Goal: Task Accomplishment & Management: Complete application form

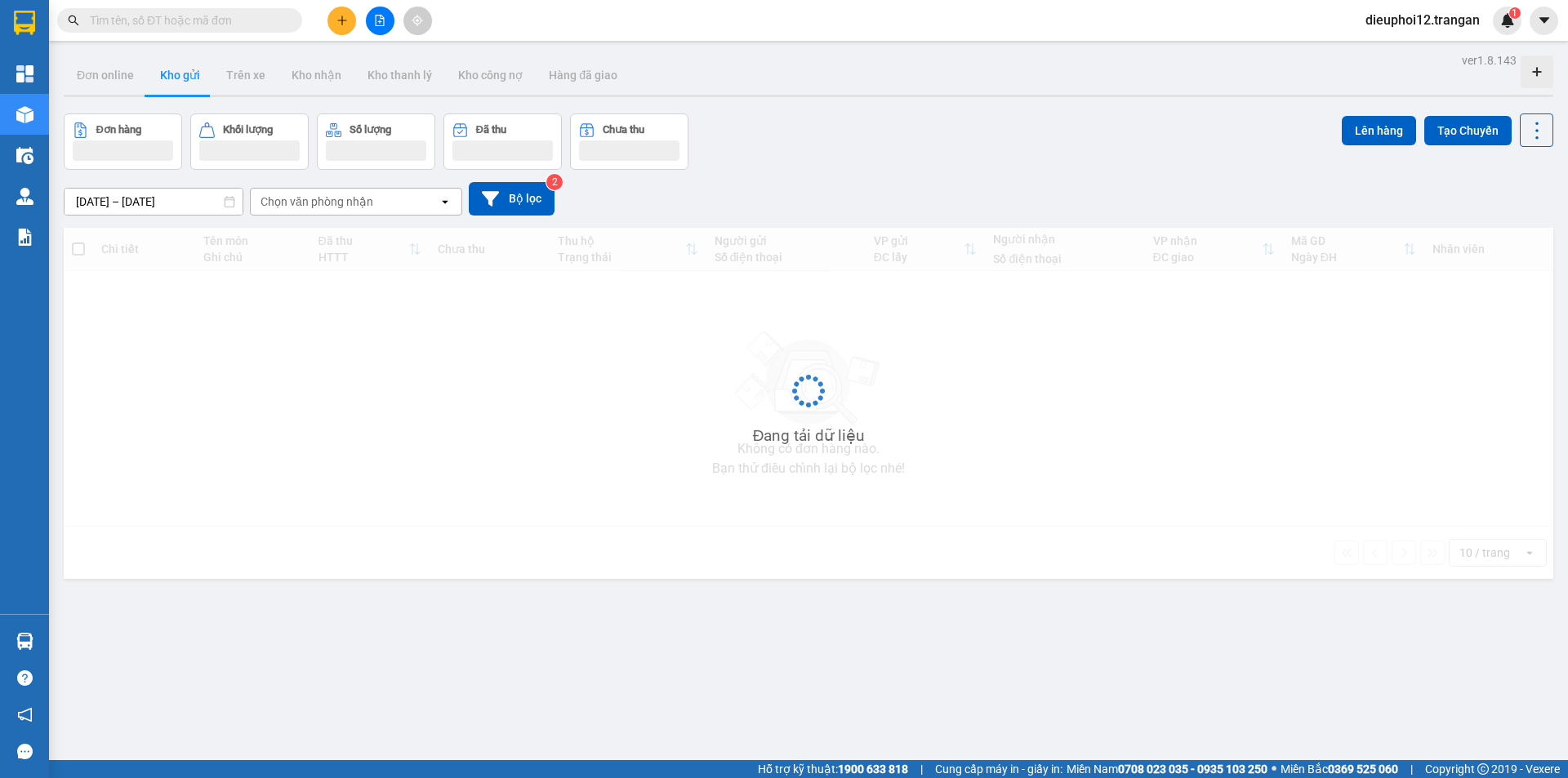
click at [334, 20] on button at bounding box center [342, 21] width 28 height 28
click at [401, 67] on div "Tạo đơn hàng" at bounding box center [406, 62] width 71 height 18
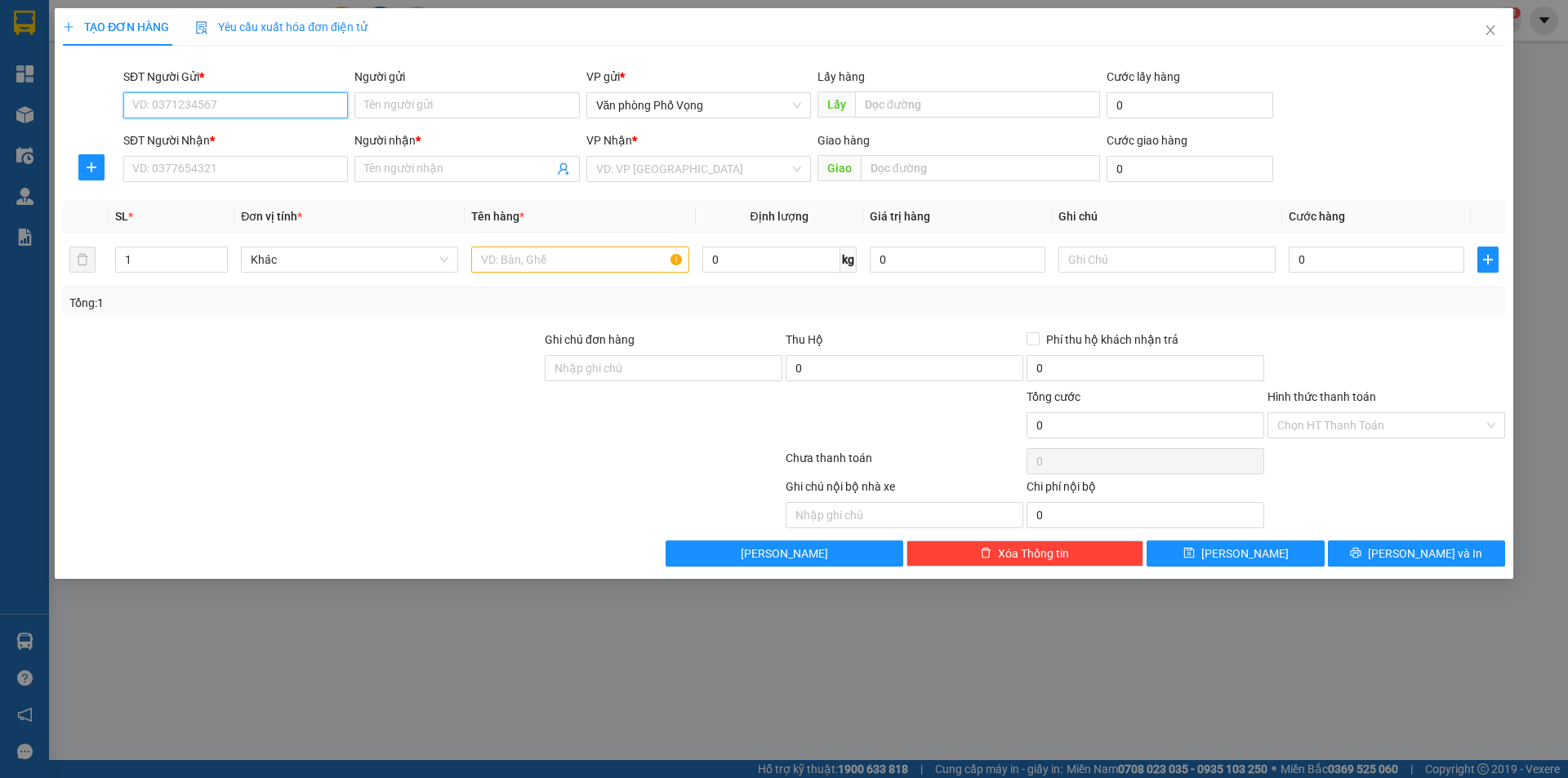
click at [240, 112] on input "SĐT Người Gửi *" at bounding box center [235, 105] width 224 height 26
click at [185, 130] on div "0903427663" at bounding box center [236, 138] width 205 height 18
type input "0903427663"
type input "0982981135"
type input "kiên"
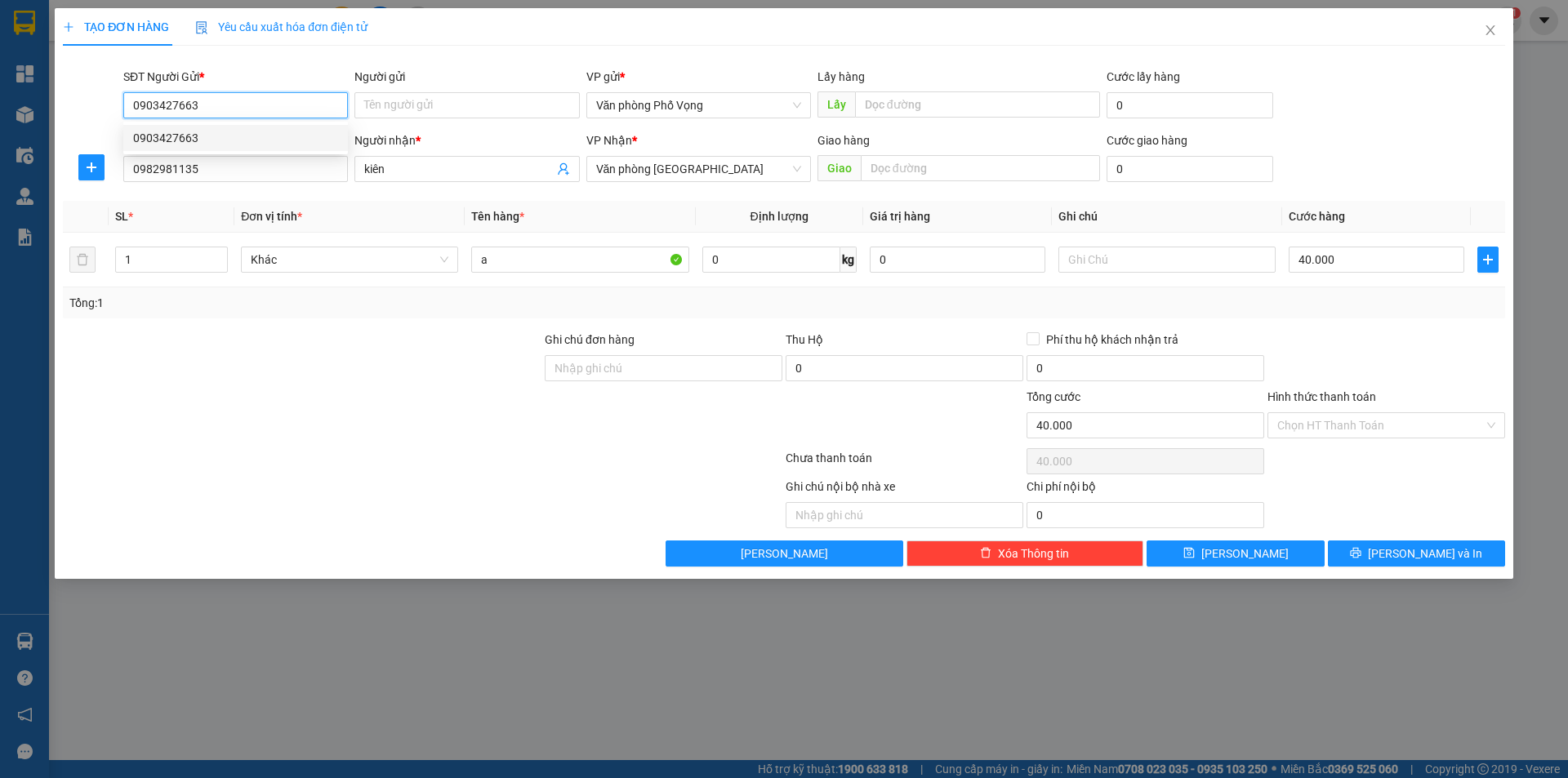
type input "40.000"
type input "0903427663"
click at [227, 180] on input "0982981135" at bounding box center [235, 168] width 224 height 26
click at [228, 180] on input "0982981135" at bounding box center [235, 168] width 224 height 26
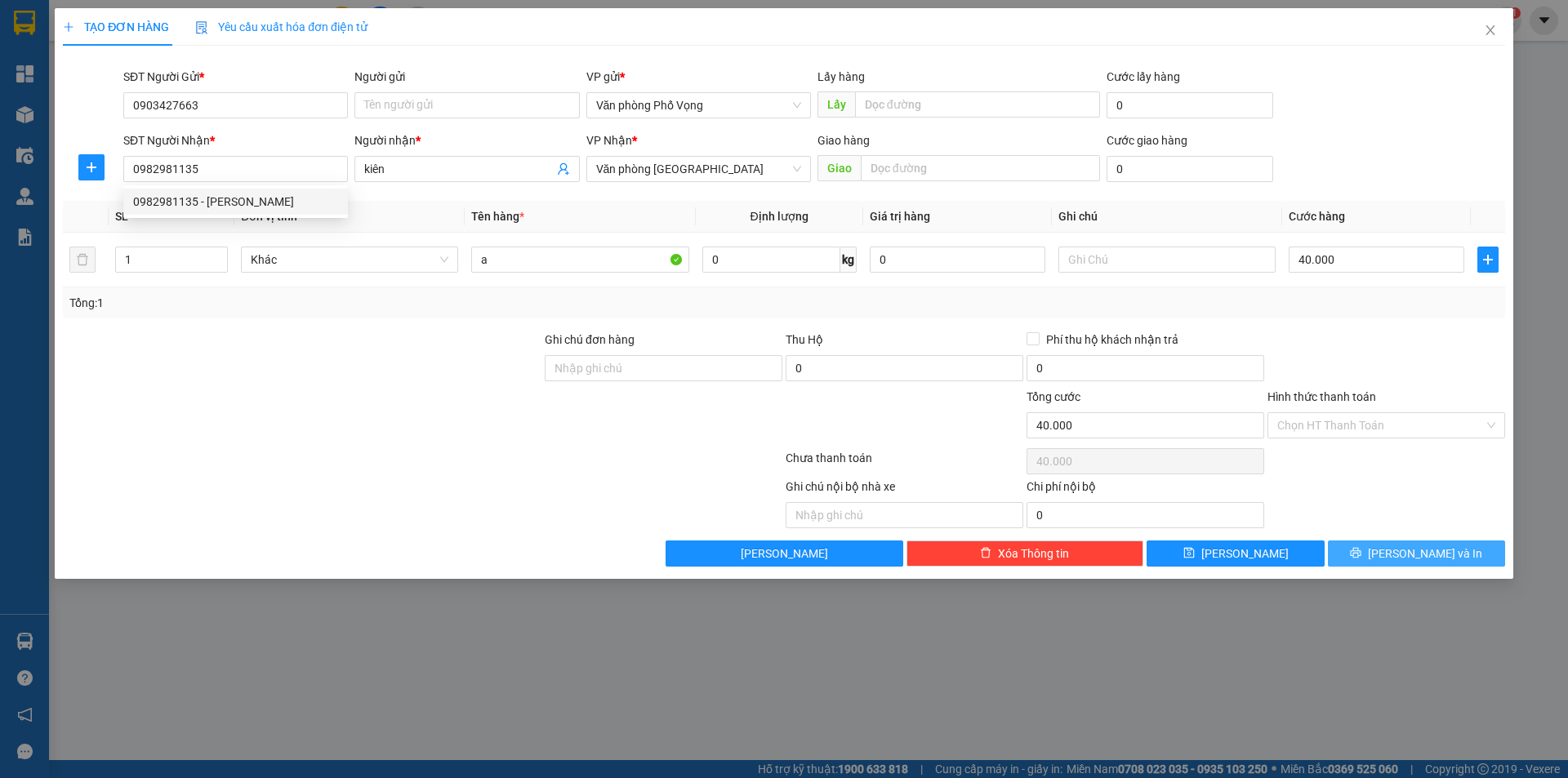
click at [1398, 541] on button "Lưu và In" at bounding box center [1416, 553] width 177 height 26
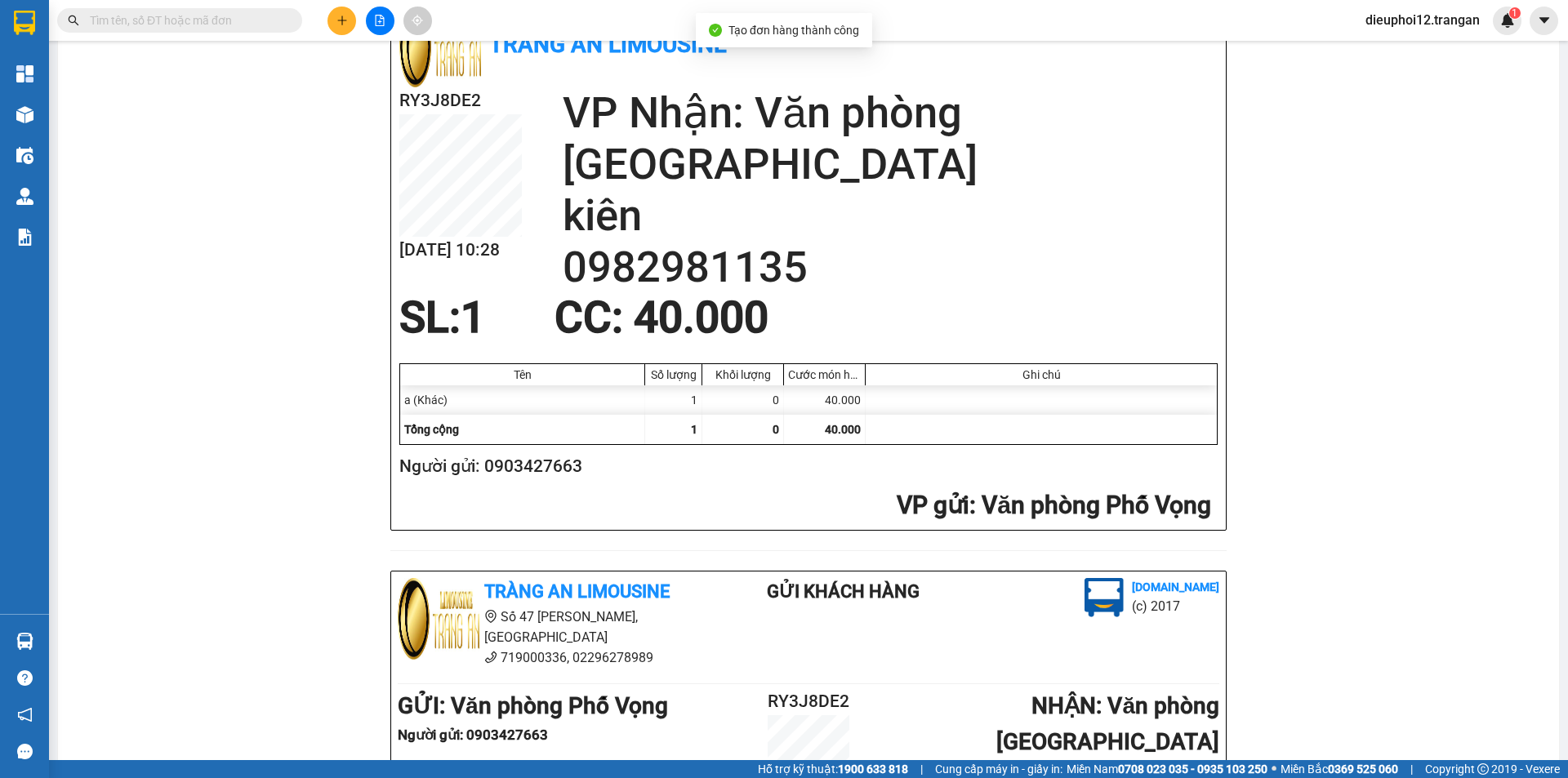
scroll to position [476, 0]
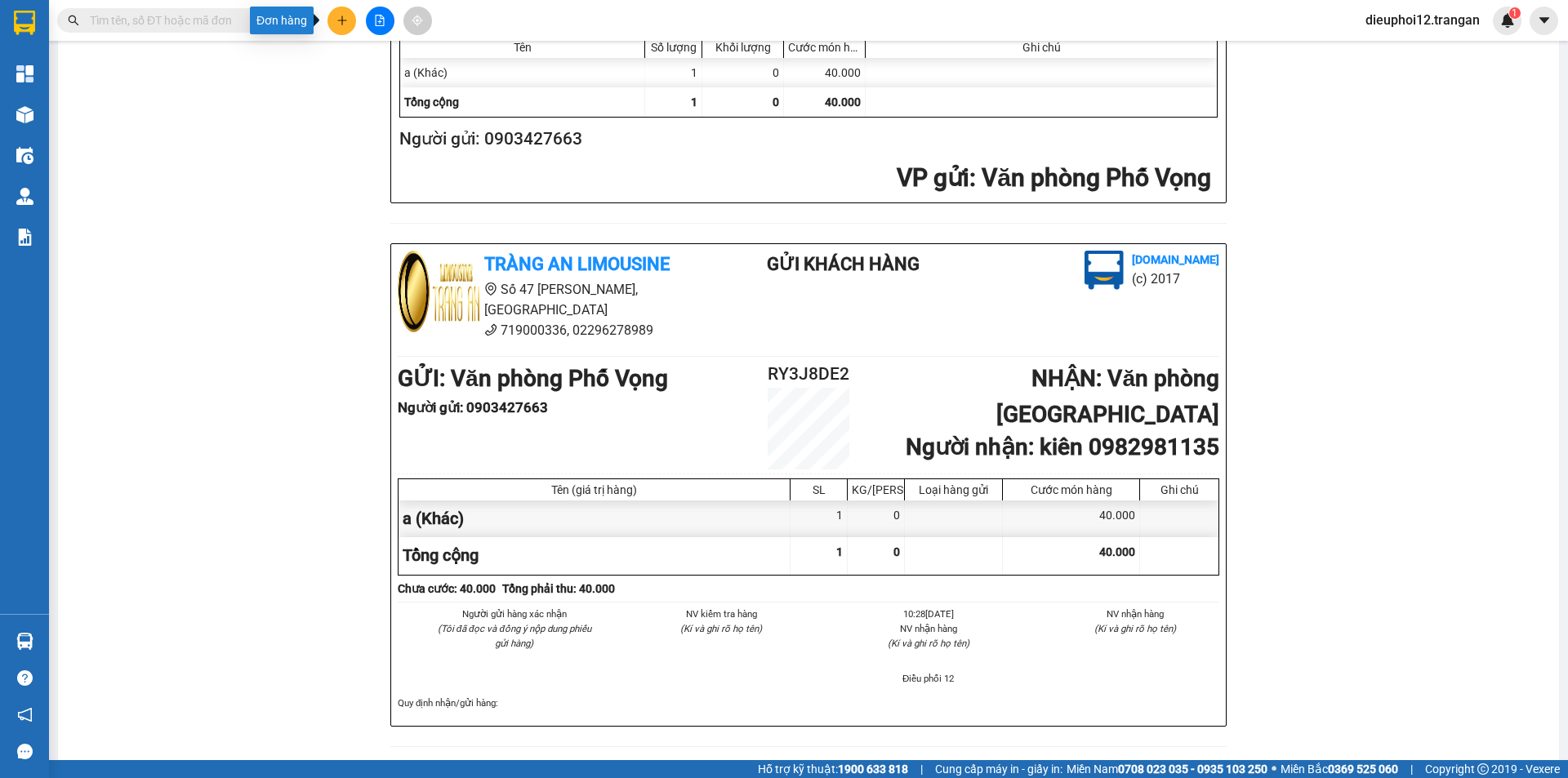
click at [352, 21] on button at bounding box center [342, 21] width 28 height 28
click at [378, 55] on div "Tạo đơn hàng" at bounding box center [406, 62] width 71 height 18
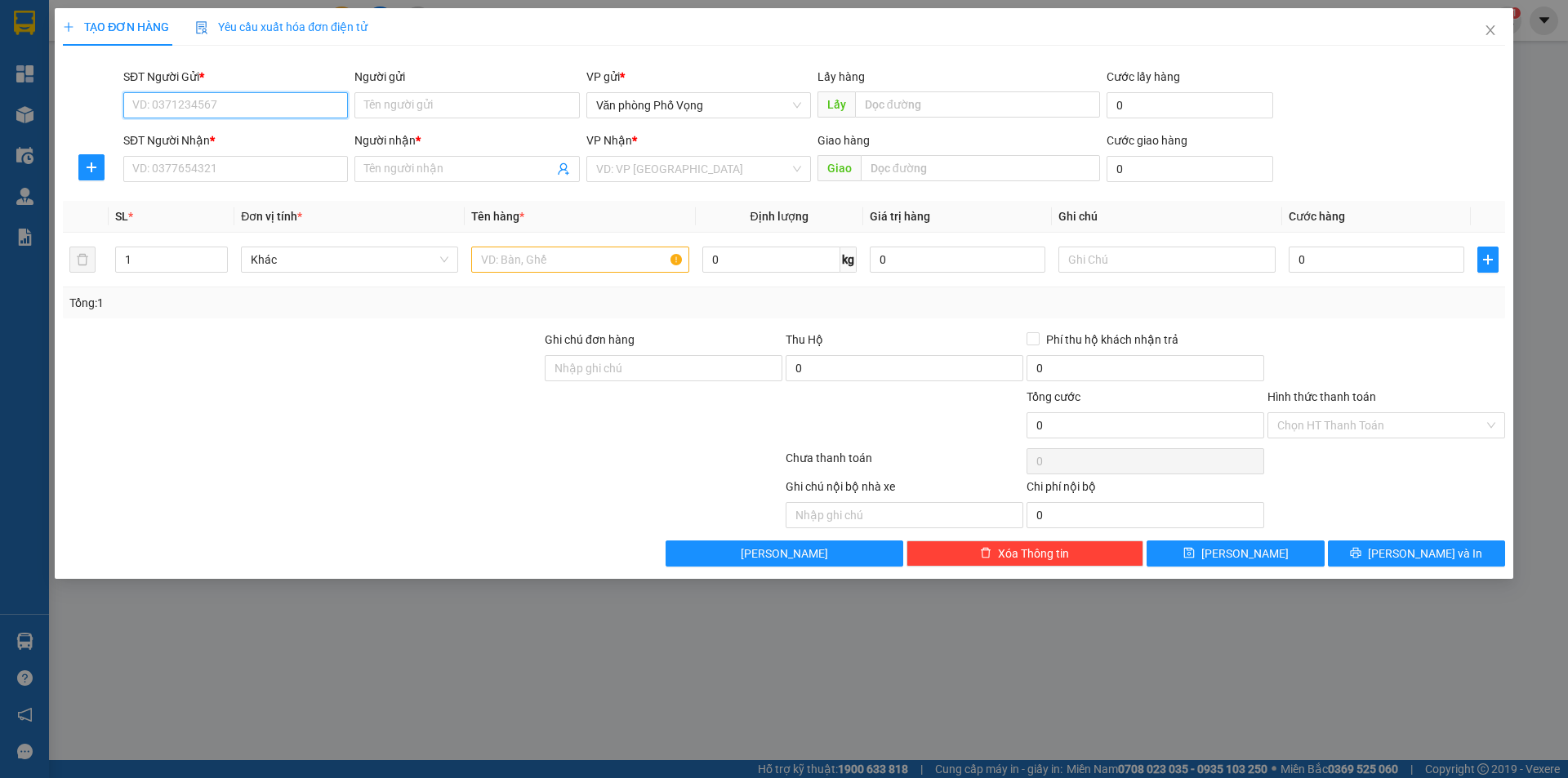
click at [221, 106] on input "SĐT Người Gửi *" at bounding box center [235, 105] width 224 height 26
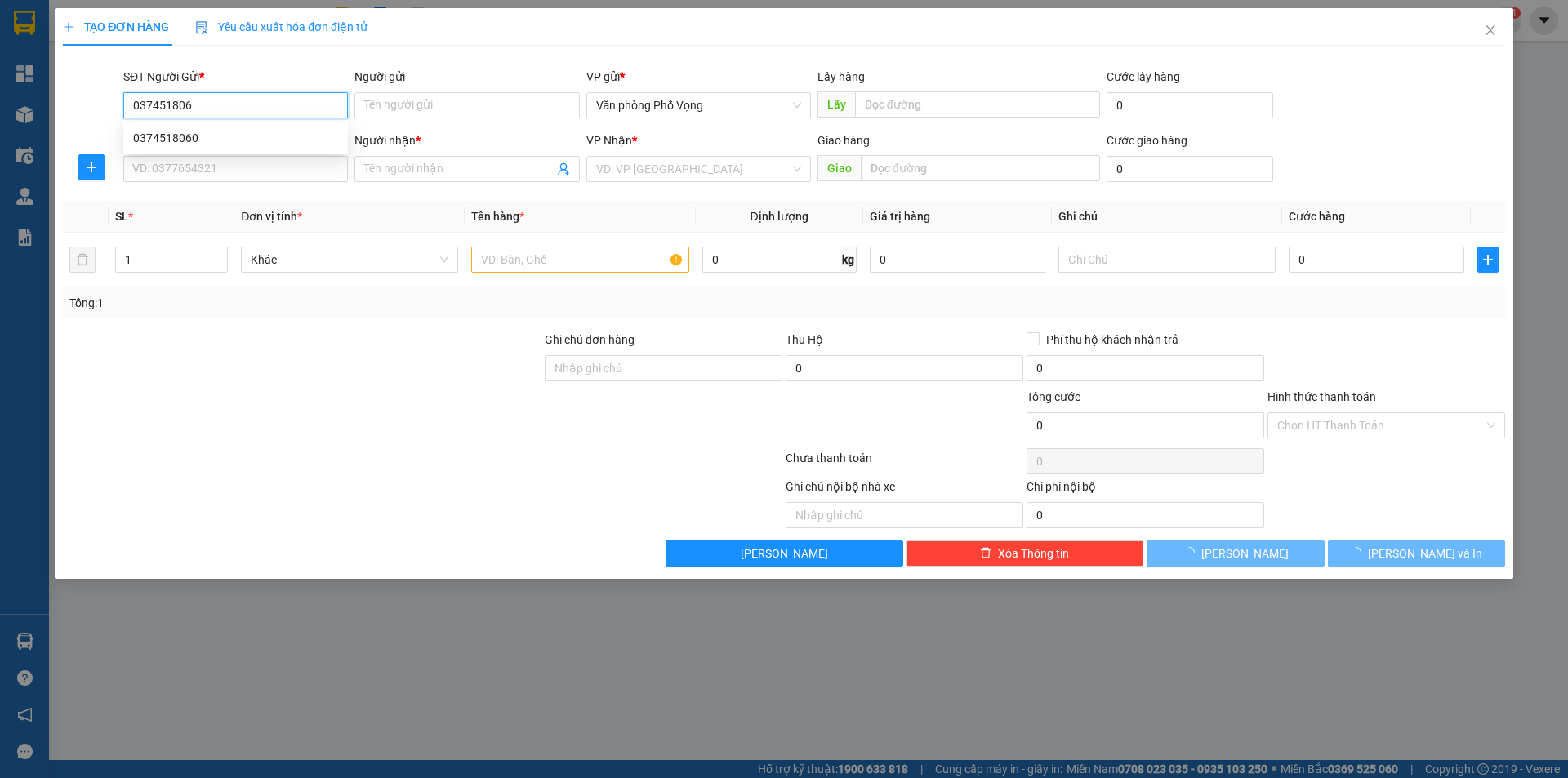
type input "0374518060"
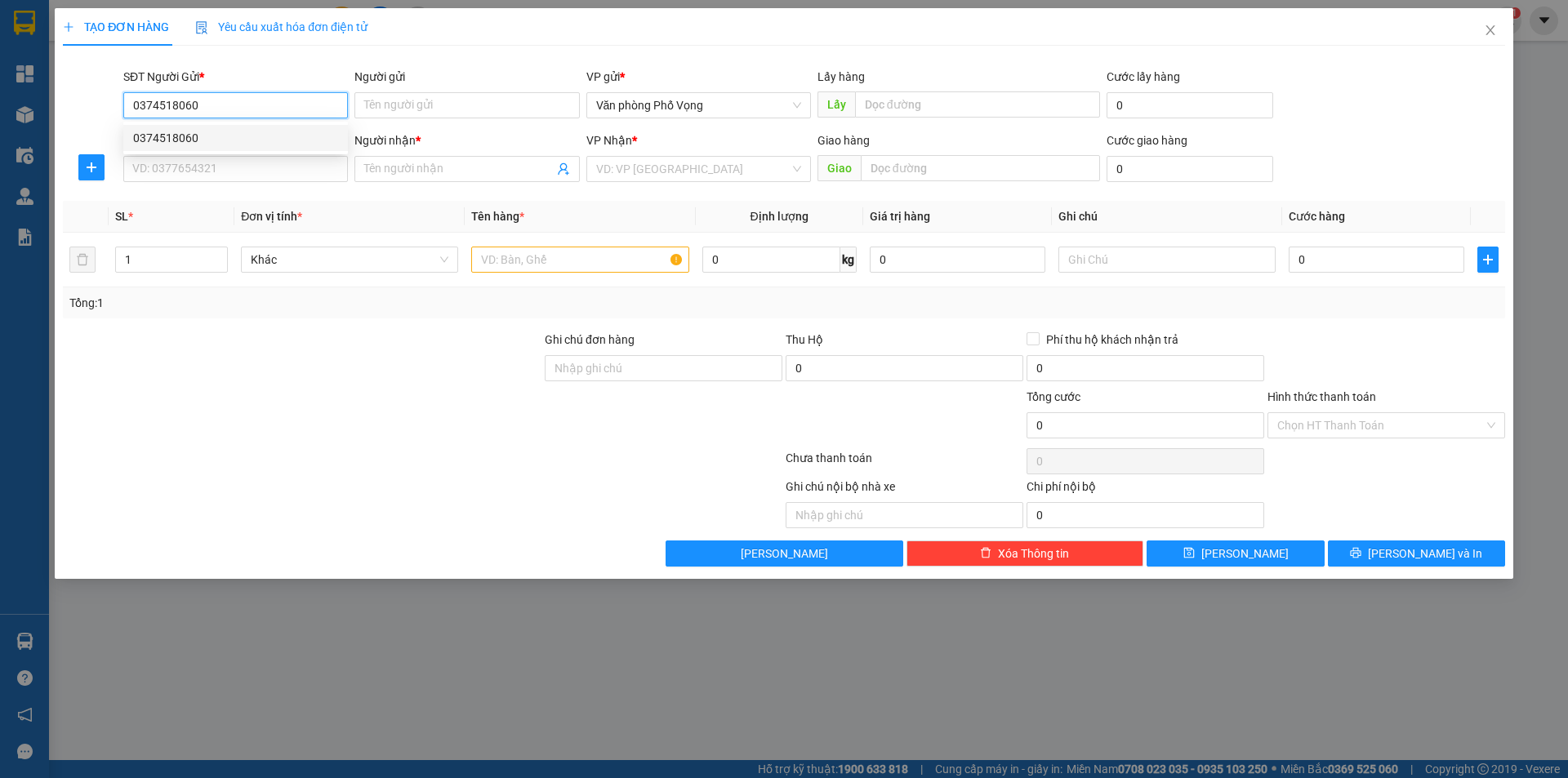
click at [193, 132] on div "0374518060" at bounding box center [236, 138] width 205 height 18
type input "0917635231"
type input "a"
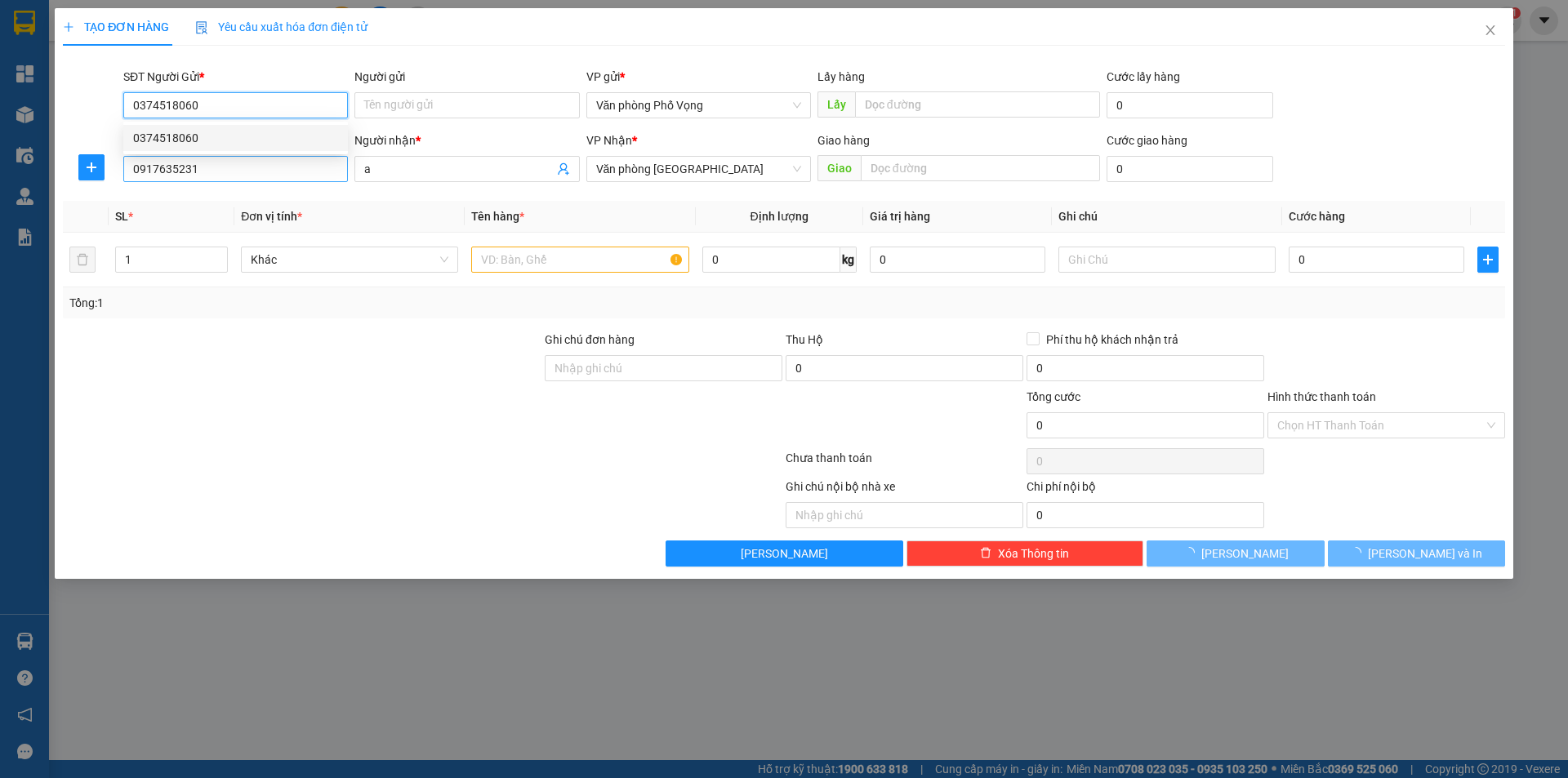
type input "30.000"
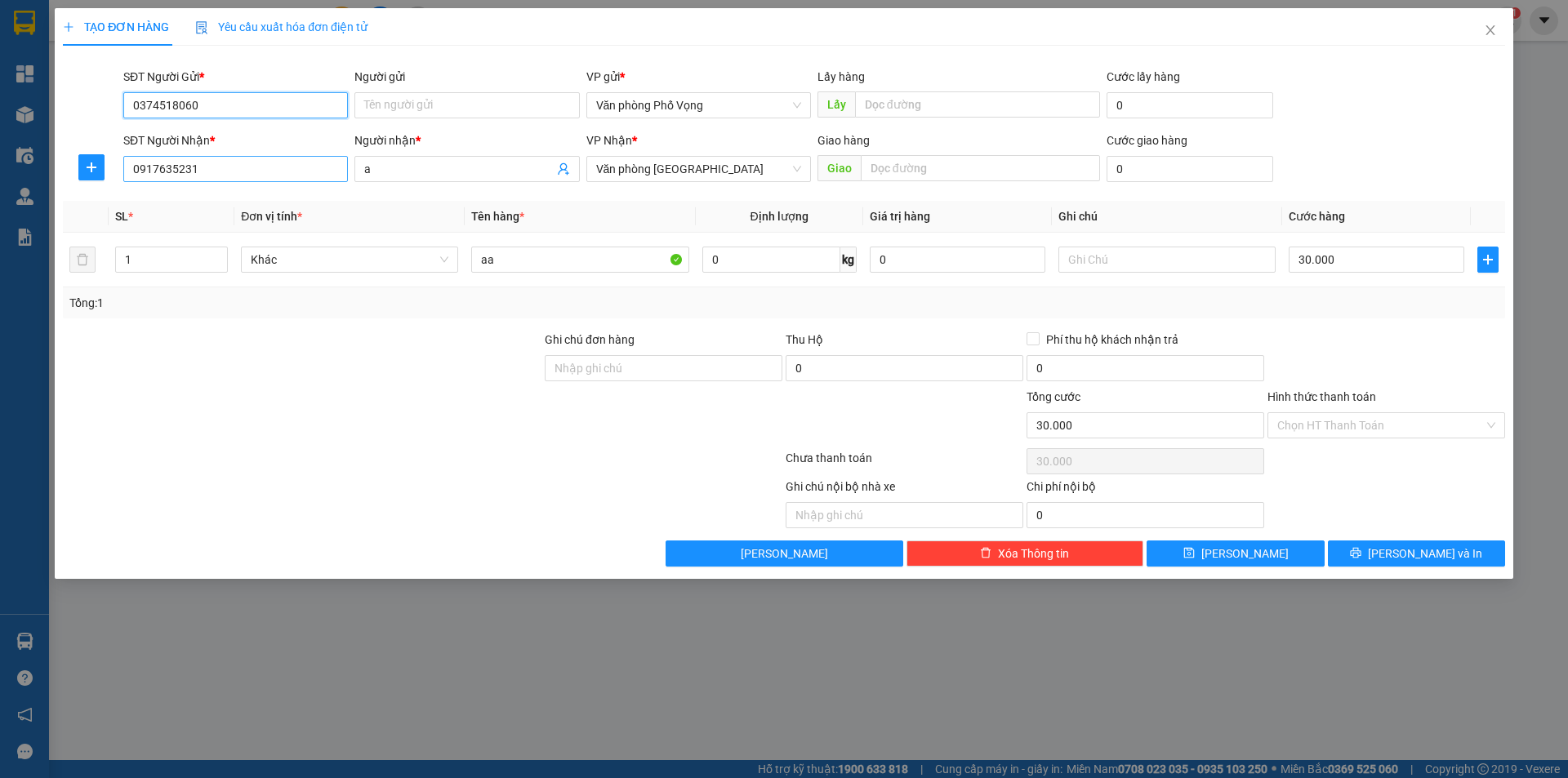
type input "0374518060"
click at [207, 163] on input "0917635231" at bounding box center [235, 168] width 224 height 26
click at [1415, 552] on span "Lưu và In" at bounding box center [1424, 554] width 114 height 18
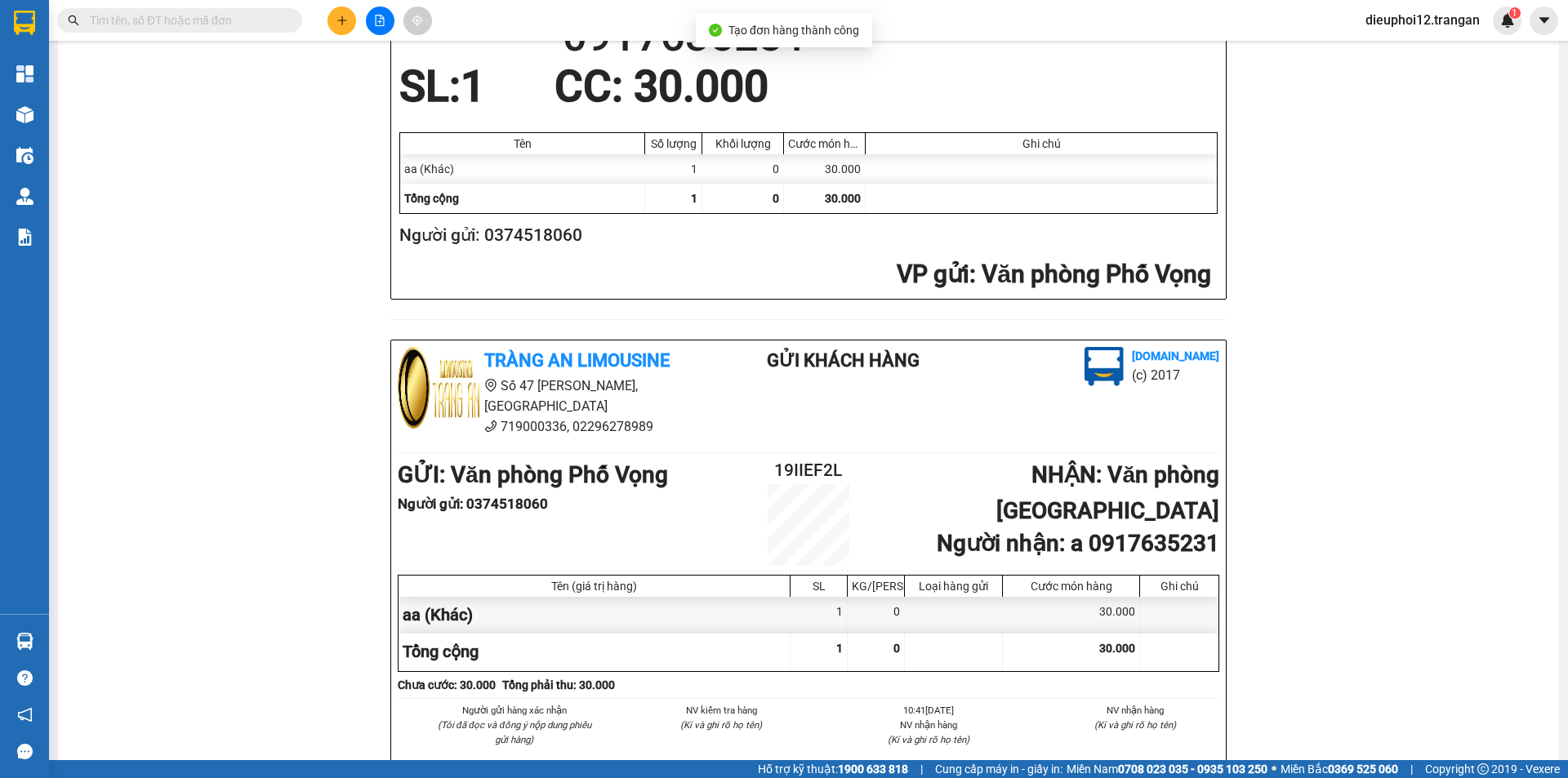
scroll to position [451, 0]
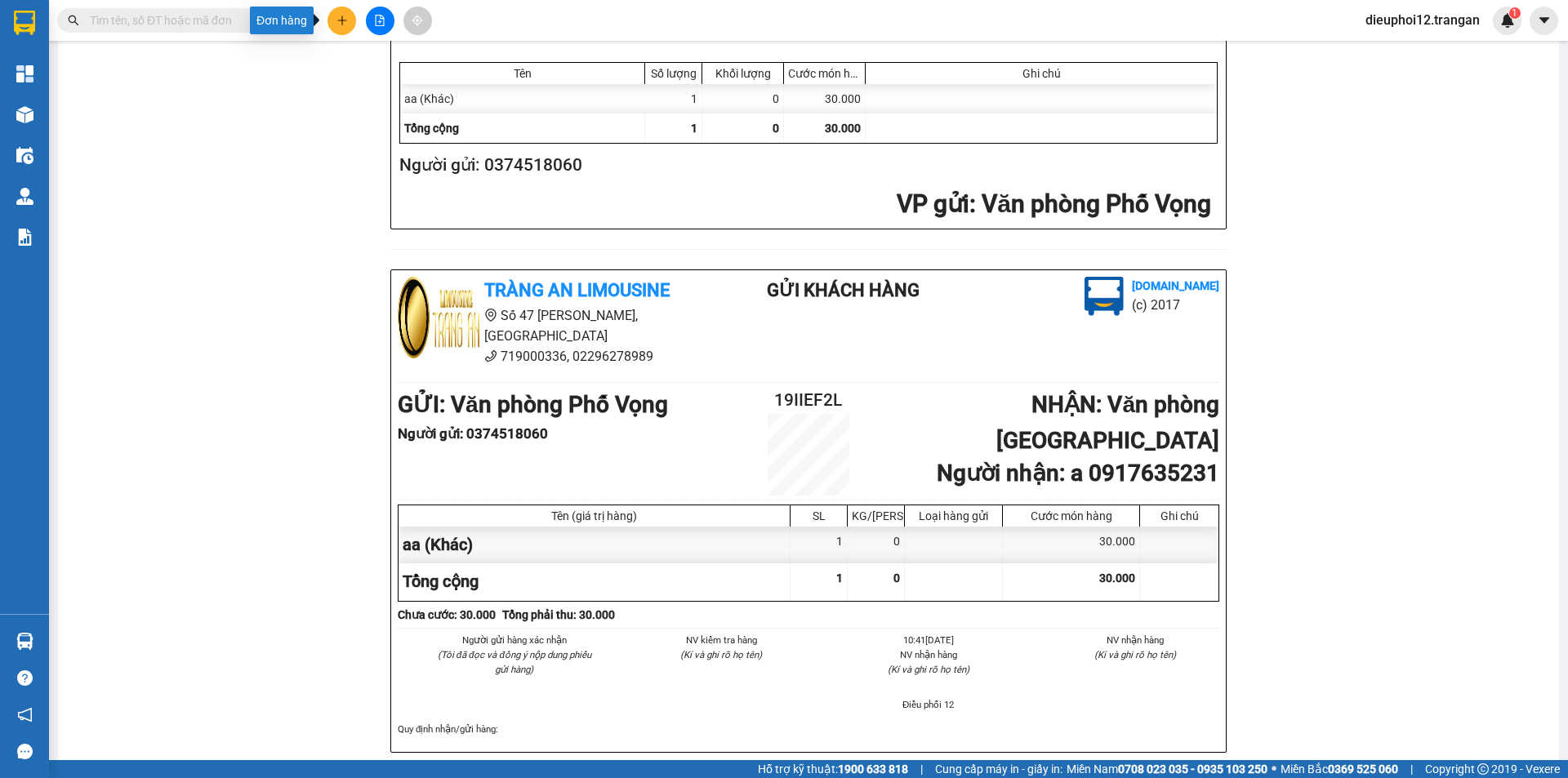
click at [347, 23] on button at bounding box center [342, 21] width 28 height 28
click at [382, 62] on div "Tạo đơn hàng" at bounding box center [406, 62] width 71 height 18
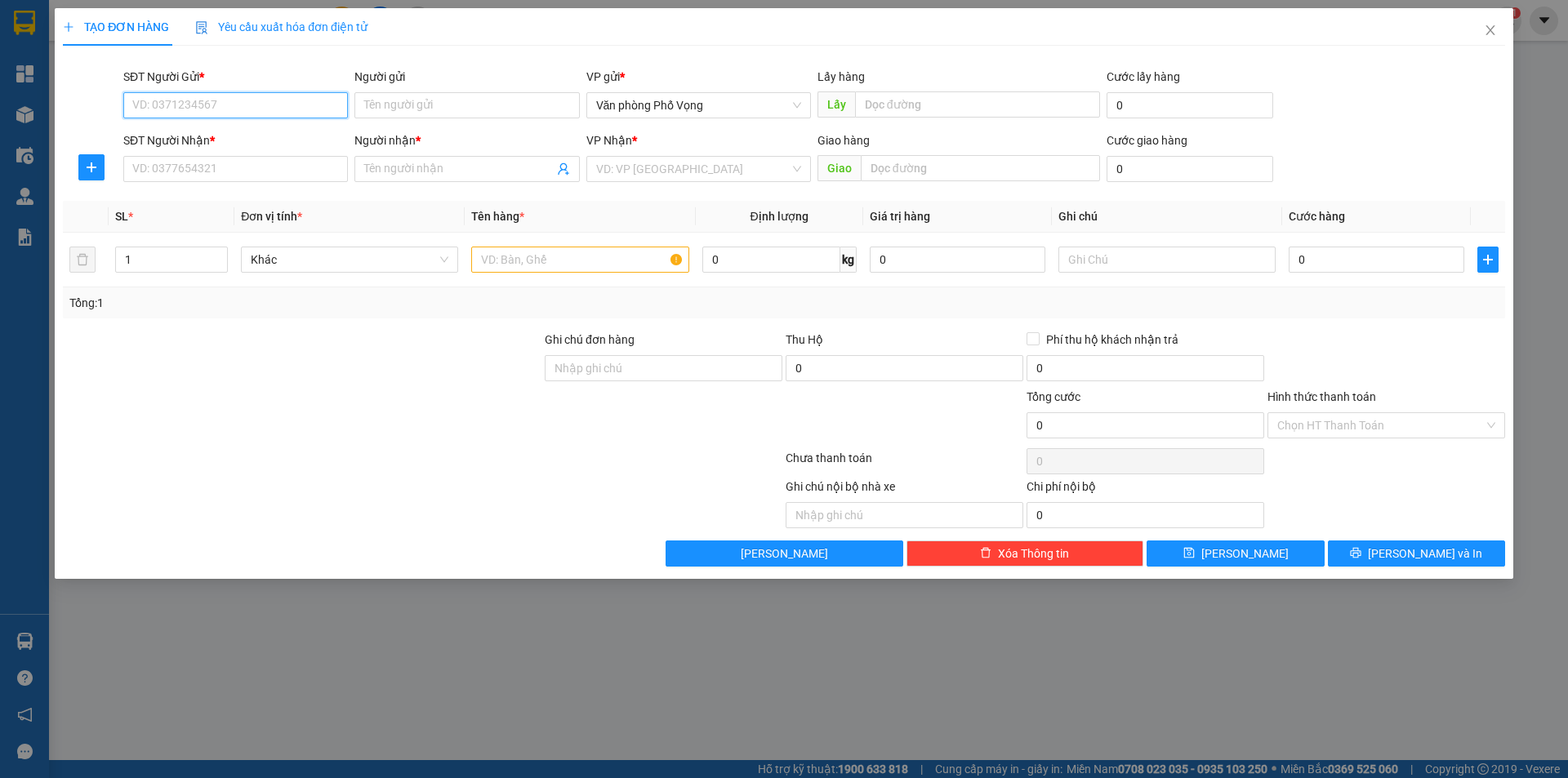
click at [233, 112] on input "SĐT Người Gửi *" at bounding box center [235, 105] width 224 height 26
click at [232, 112] on input "SĐT Người Gửi *" at bounding box center [235, 105] width 224 height 26
type input "0898579488"
click at [160, 139] on div "0898579488" at bounding box center [236, 138] width 205 height 18
type input "0986076685"
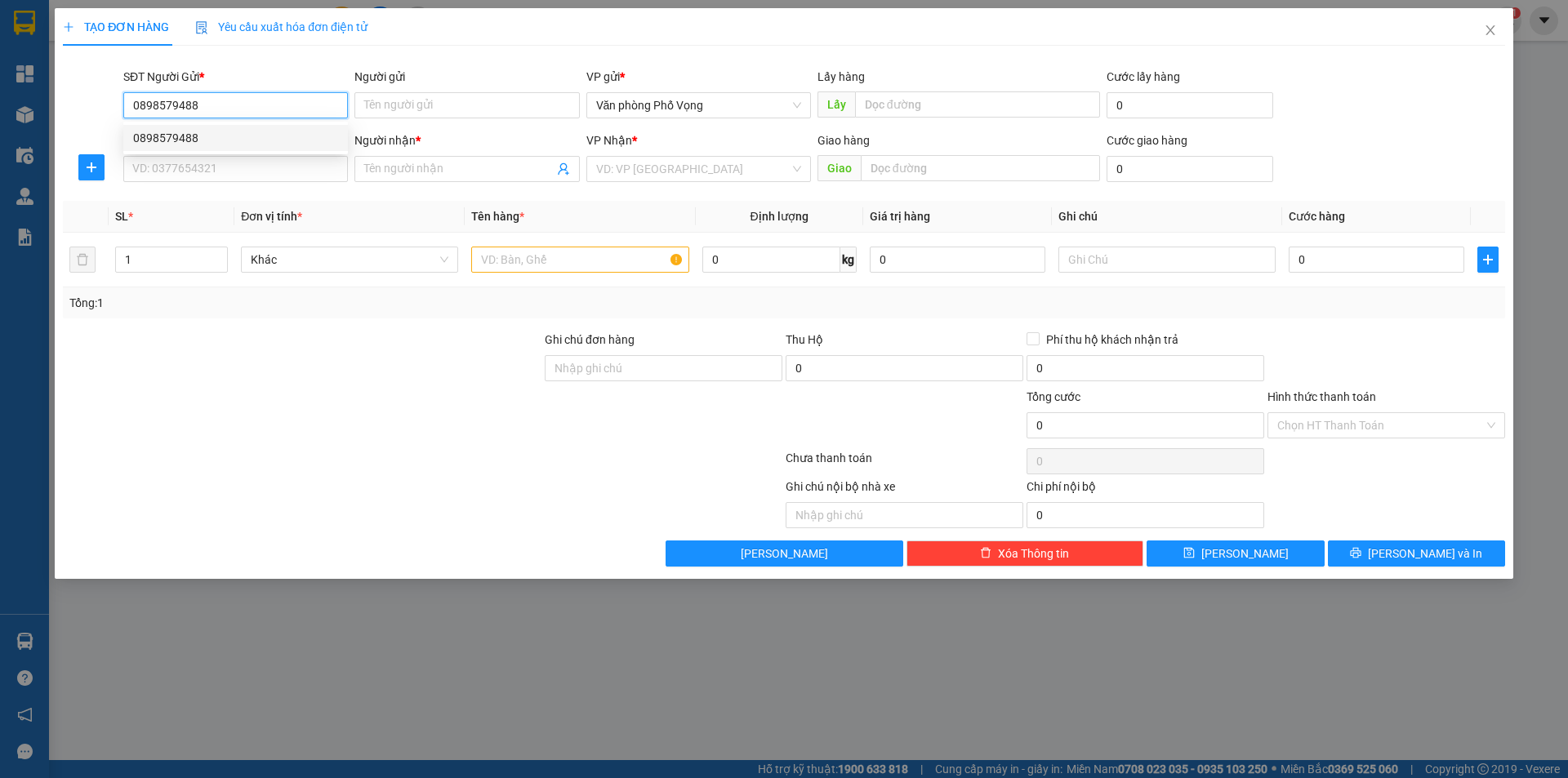
type input "mai"
click at [160, 139] on div "0898579488" at bounding box center [236, 138] width 205 height 18
type input "30.000"
type input "0898579488"
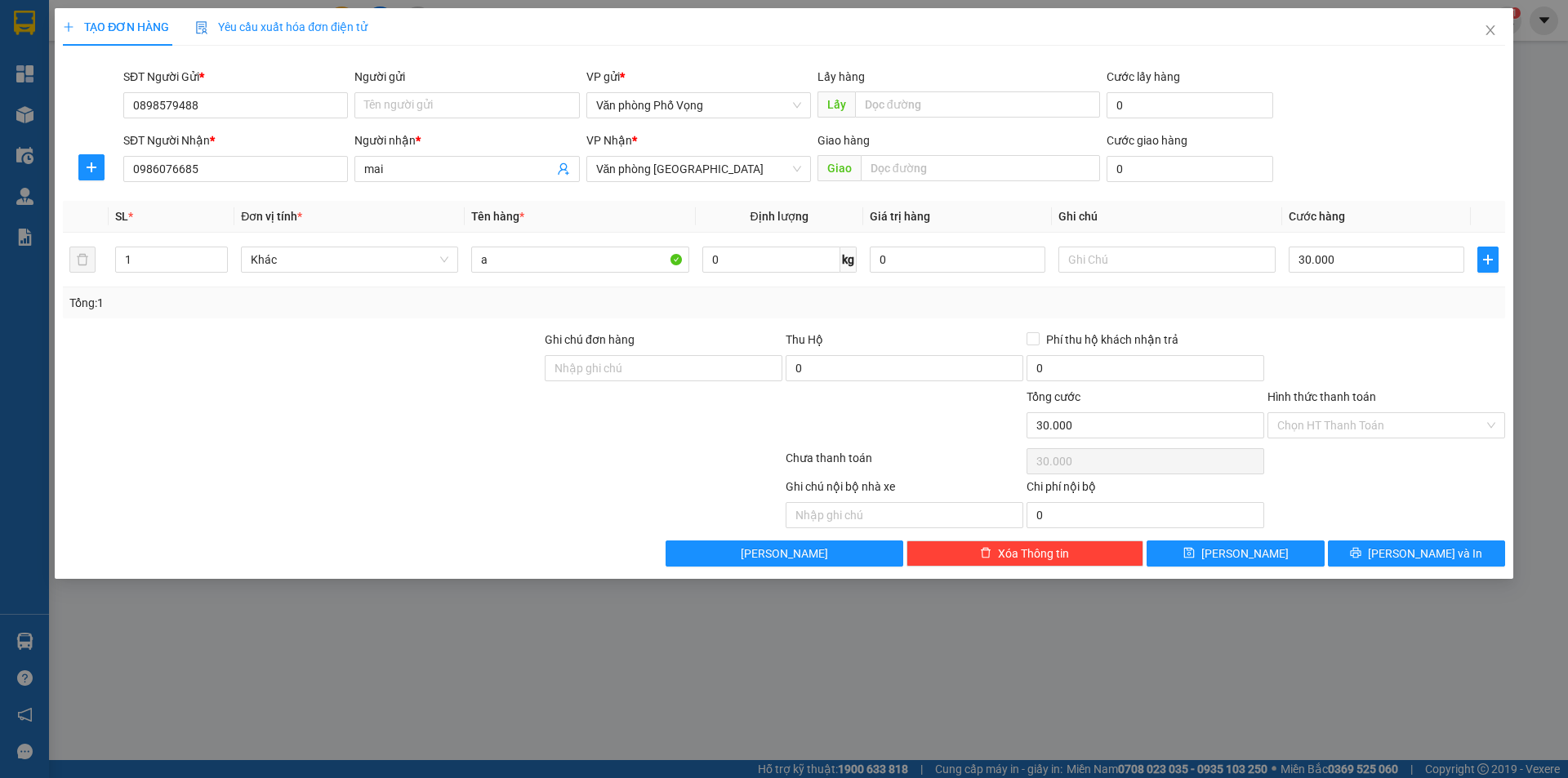
click at [397, 452] on div at bounding box center [422, 461] width 722 height 32
click at [214, 181] on input "0986076685" at bounding box center [235, 168] width 224 height 26
click at [219, 175] on input "0986076685" at bounding box center [235, 168] width 224 height 26
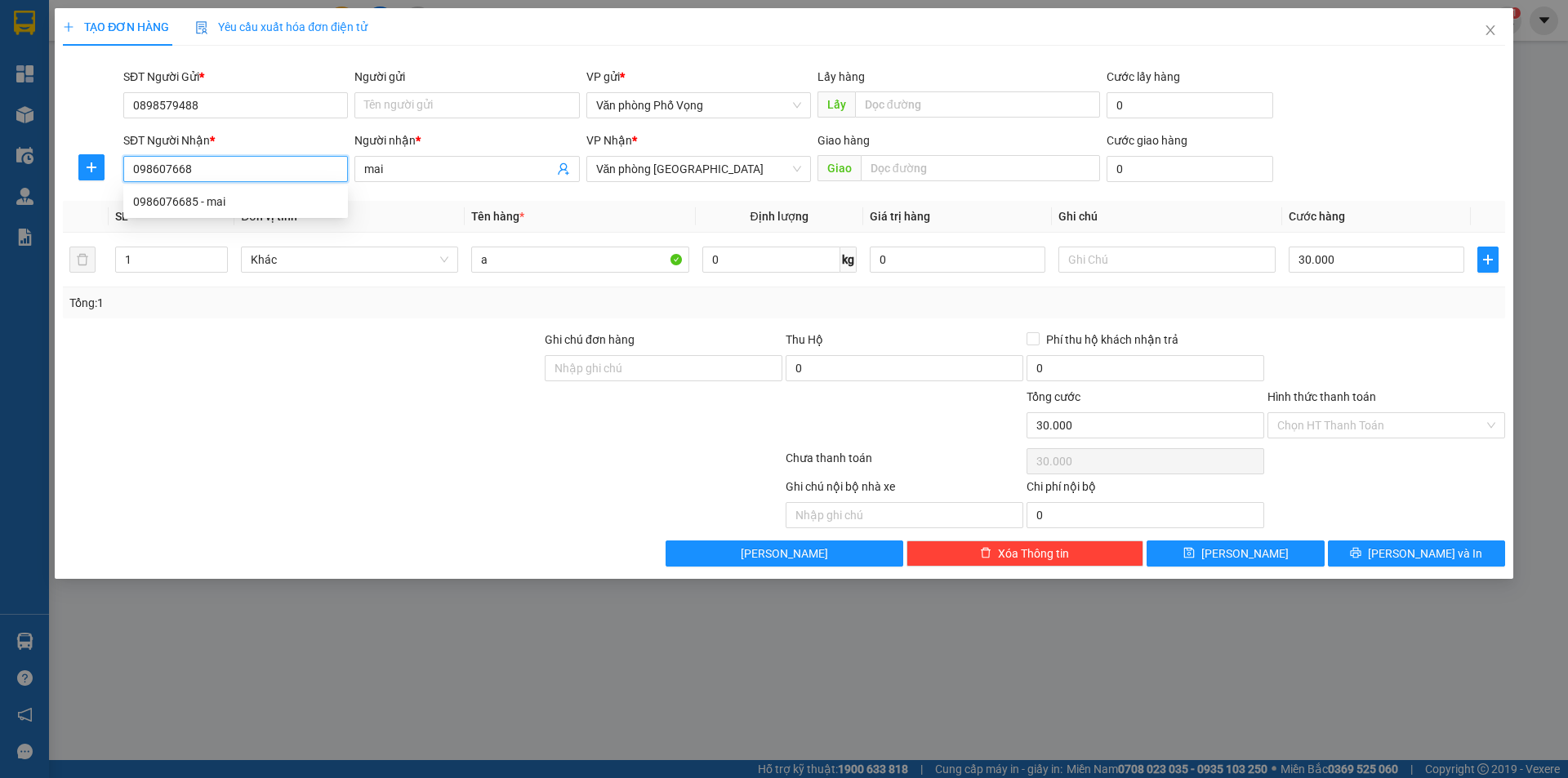
type input "0986076685"
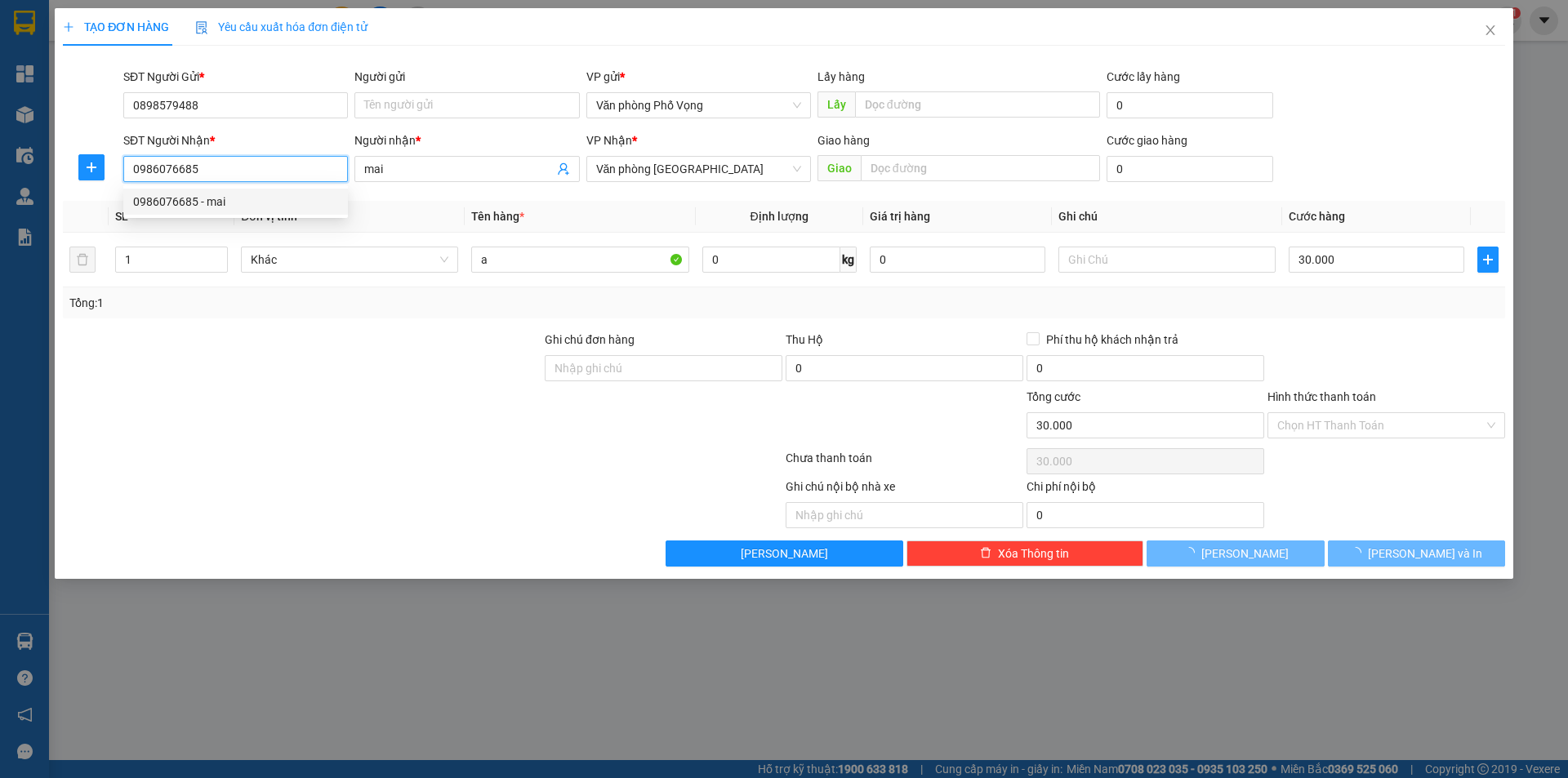
click at [204, 198] on div "0986076685 - mai" at bounding box center [236, 202] width 205 height 18
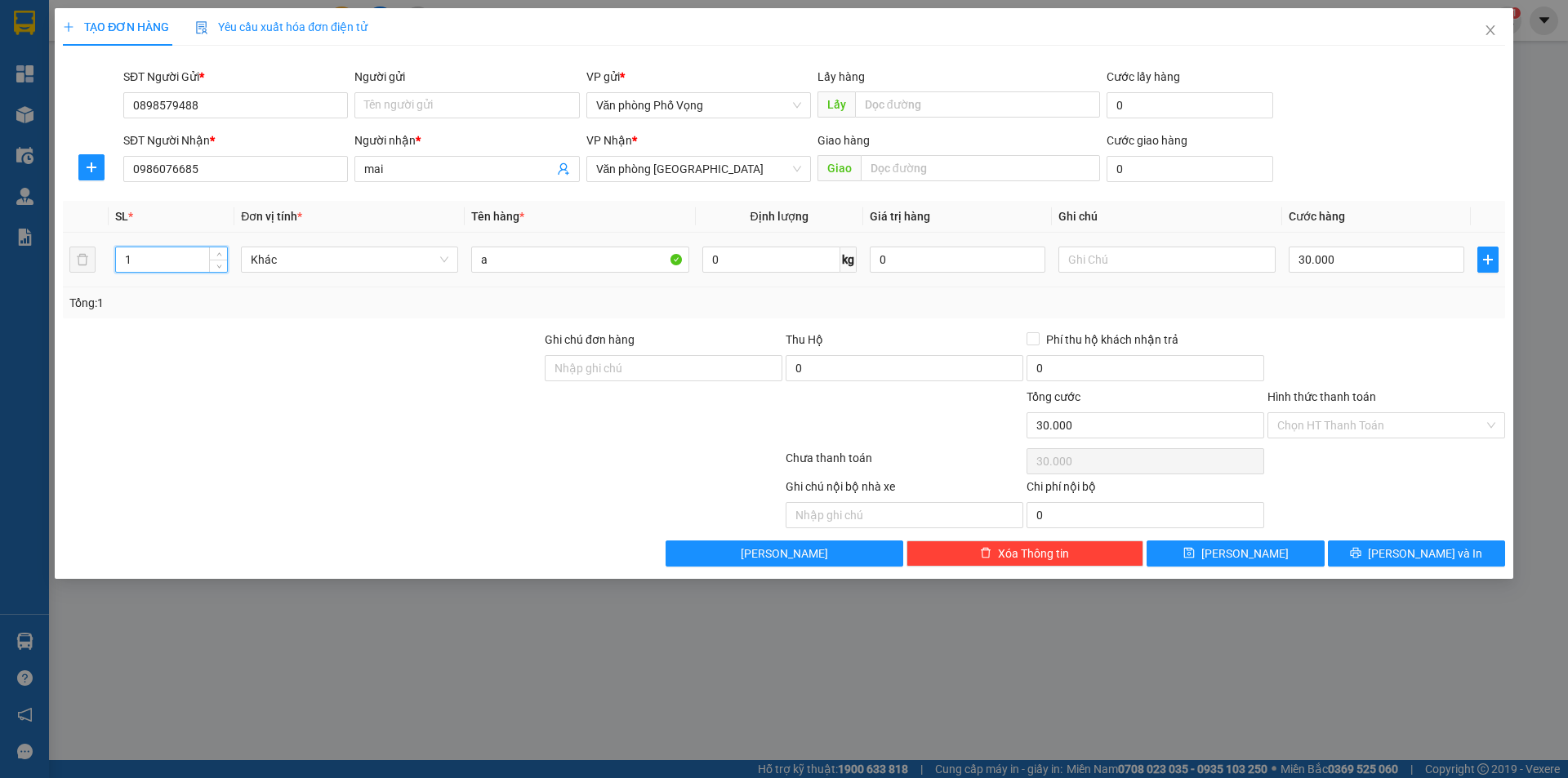
click at [181, 267] on input "1" at bounding box center [171, 259] width 111 height 24
type input "6"
click at [1315, 255] on input "30.000" at bounding box center [1376, 259] width 176 height 26
type input "4"
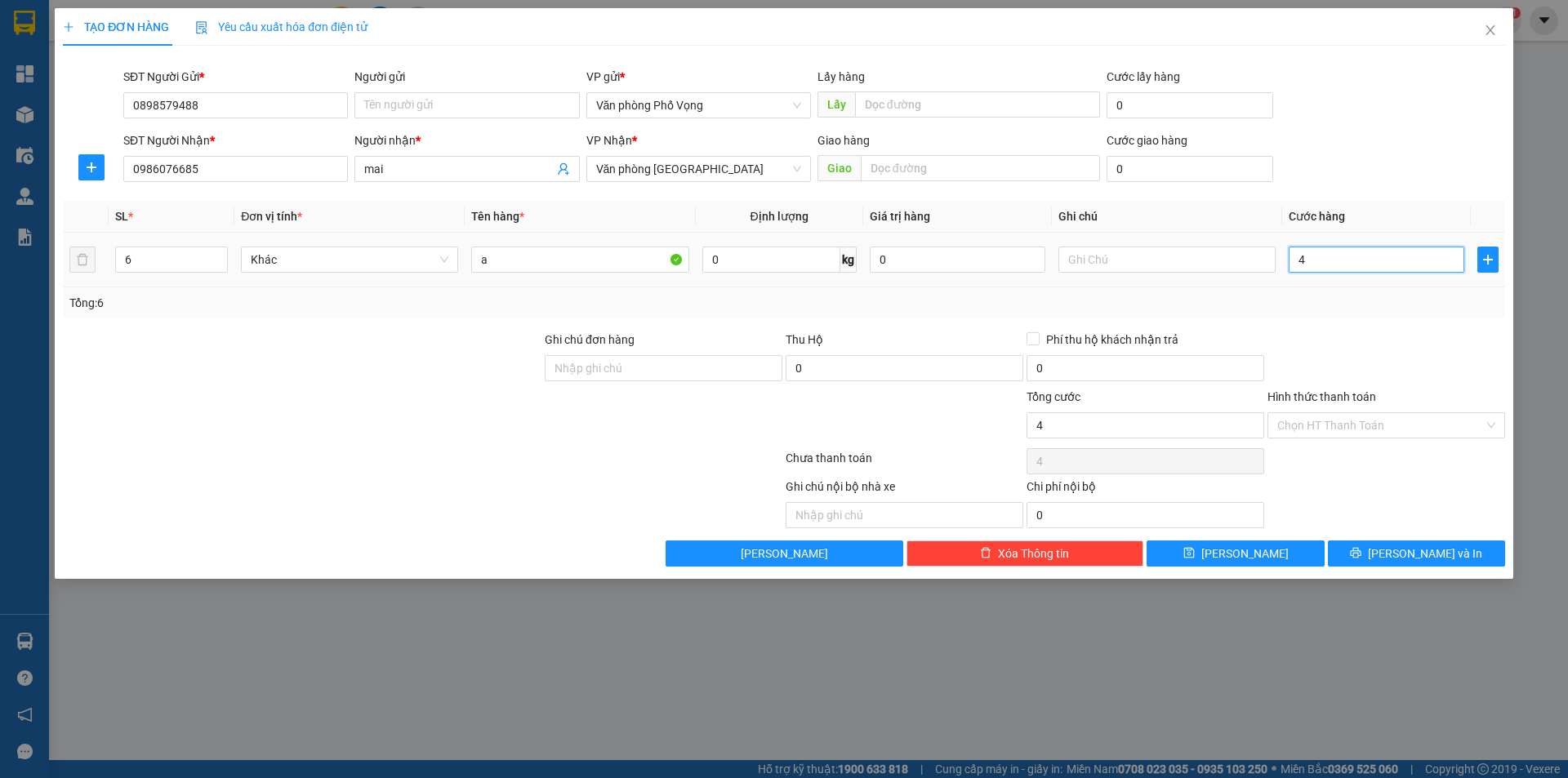
type input "40"
type input "400"
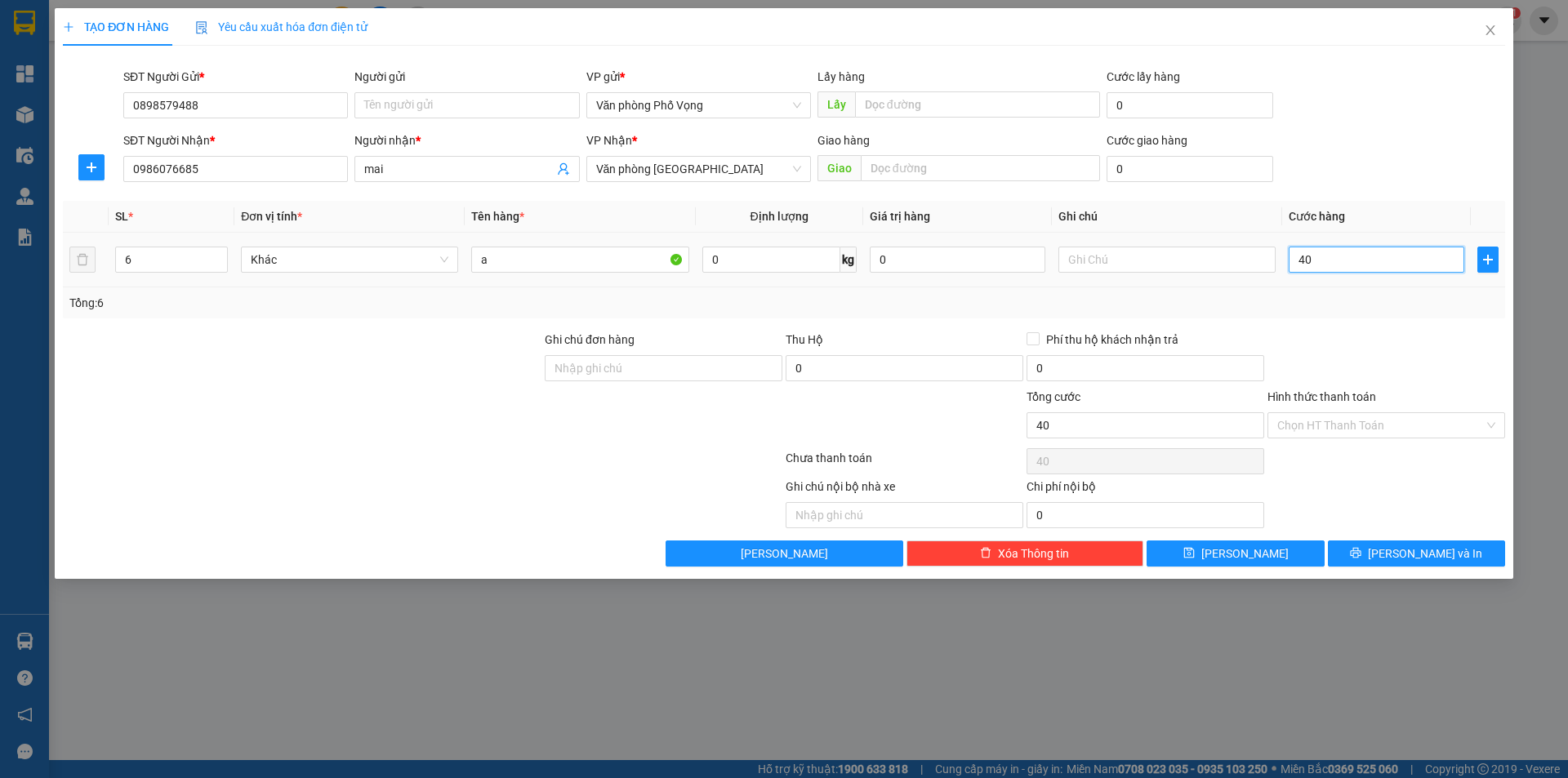
type input "400"
type input "4.000"
type input "40.000"
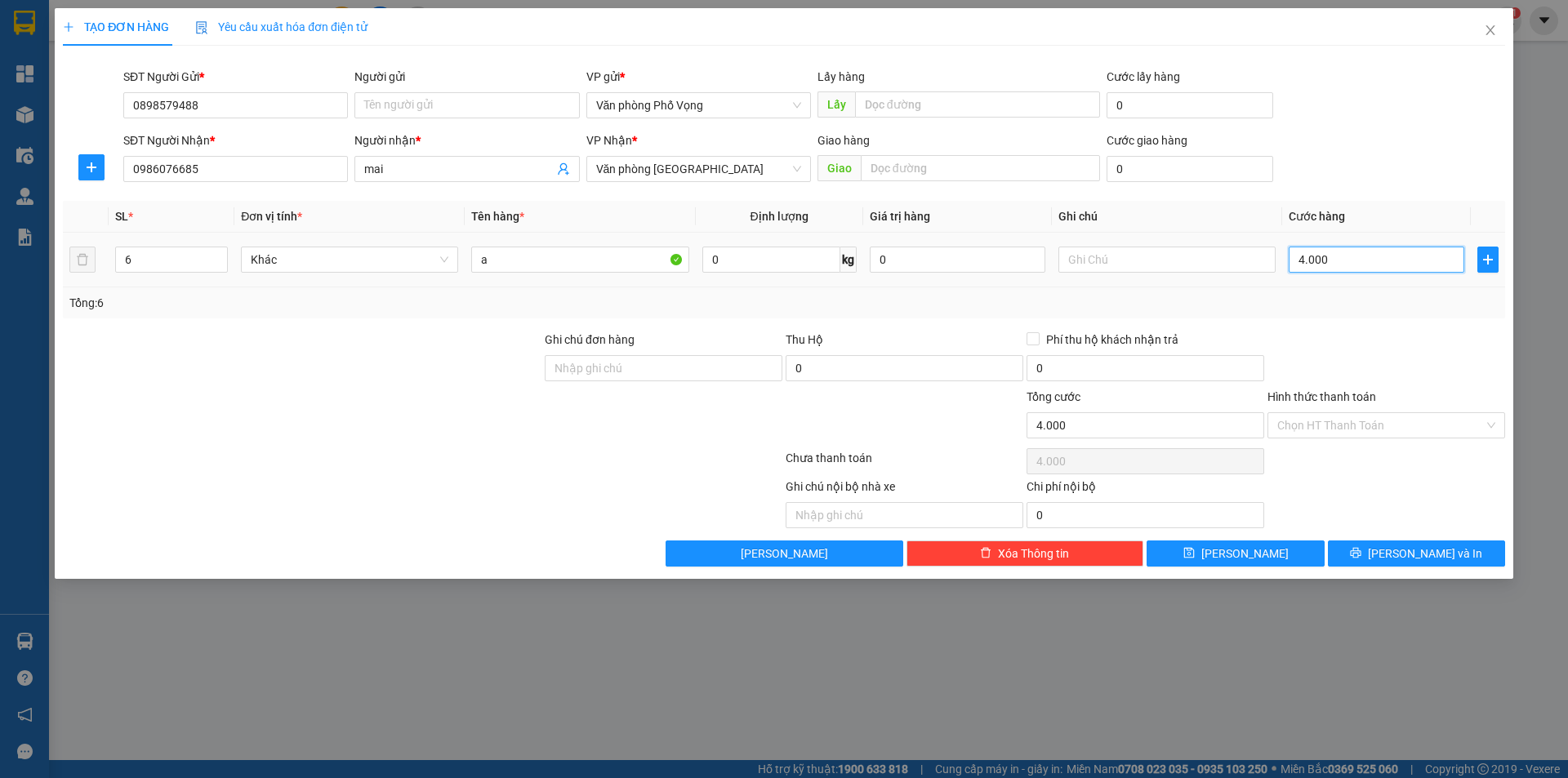
type input "40.000"
type input "400.000"
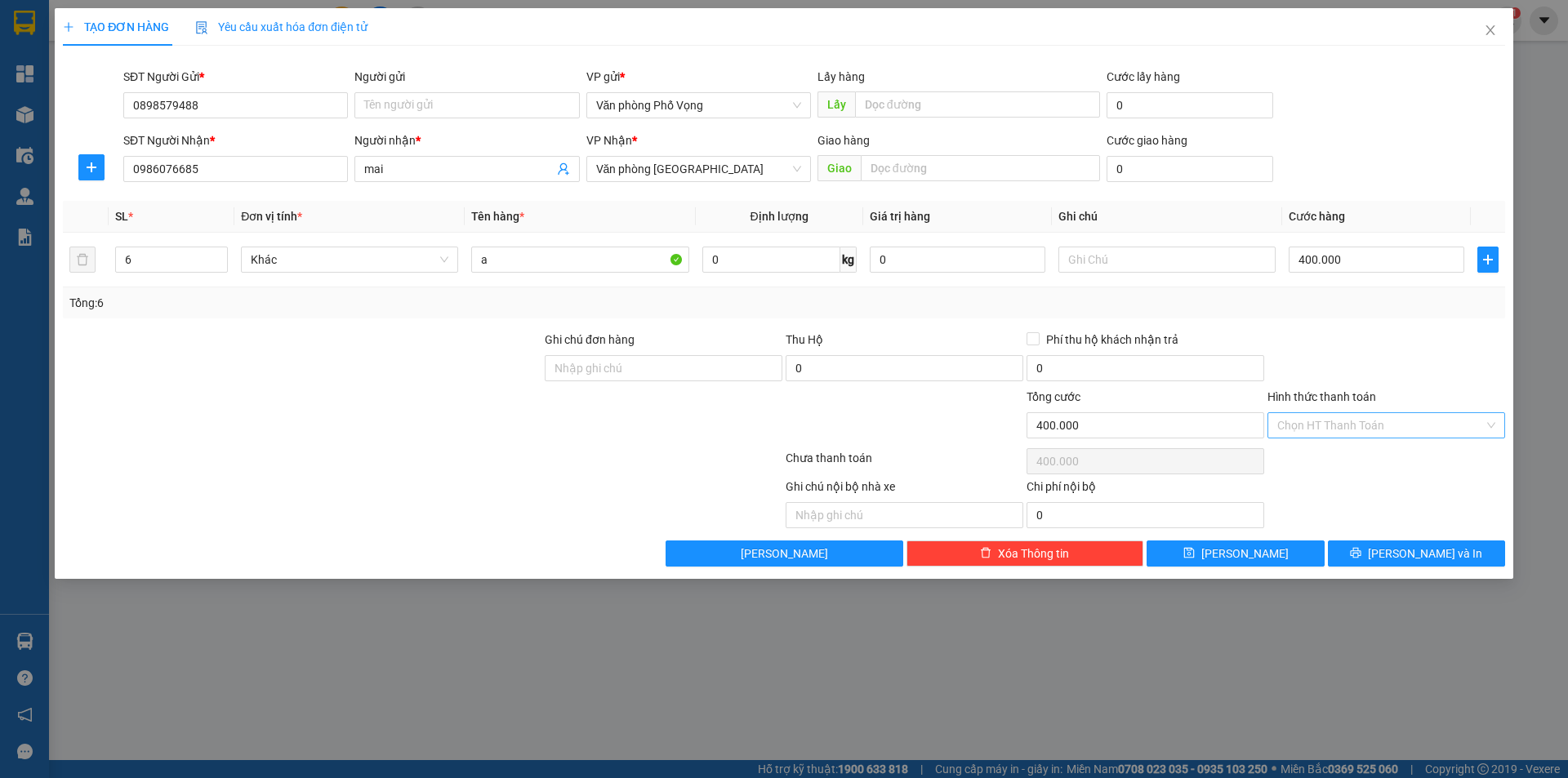
click at [1302, 427] on input "Hình thức thanh toán" at bounding box center [1381, 425] width 207 height 24
click at [1306, 456] on div "Tại văn phòng" at bounding box center [1386, 458] width 218 height 18
type input "0"
click at [1361, 556] on icon "printer" at bounding box center [1356, 553] width 12 height 12
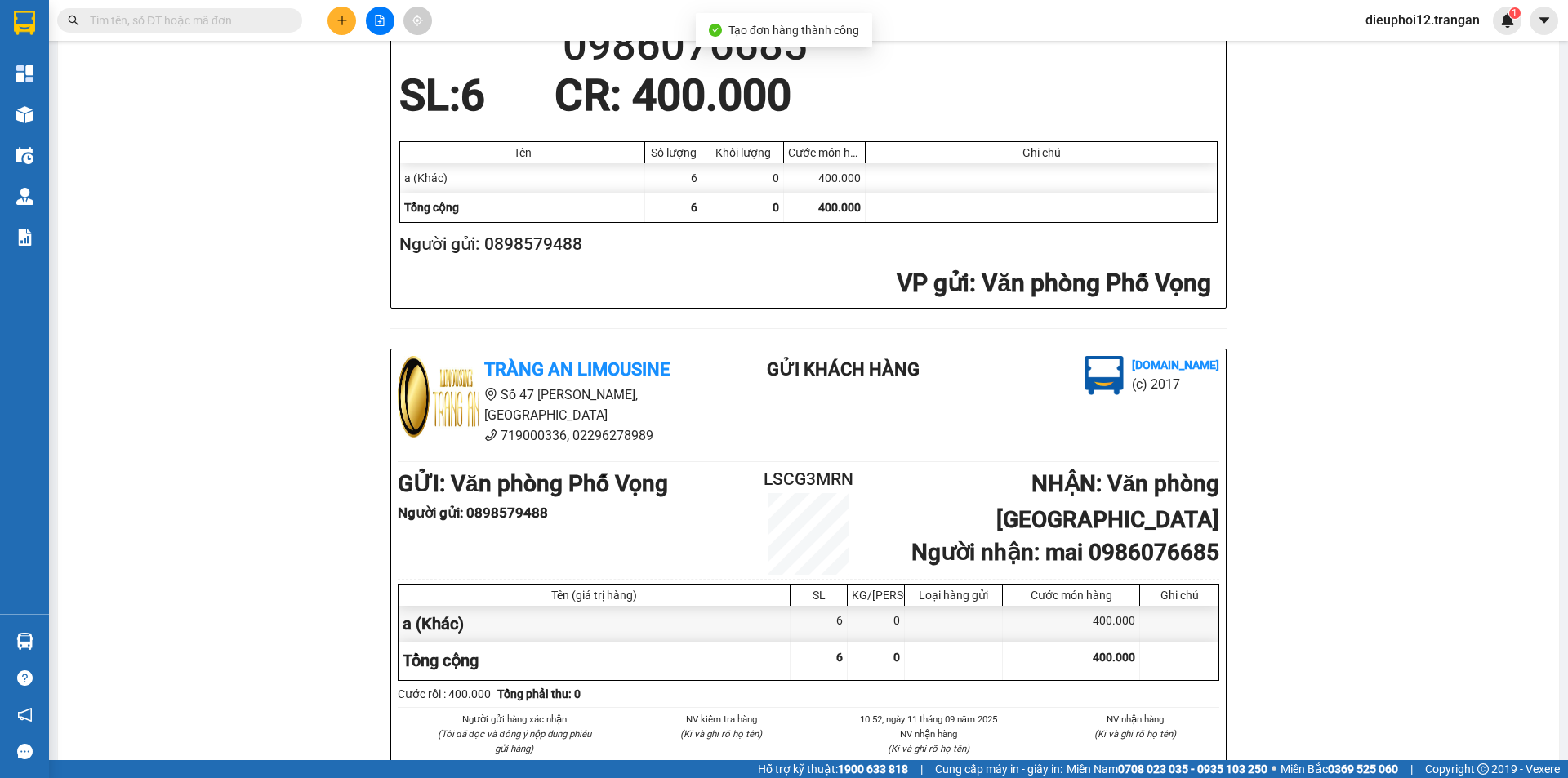
scroll to position [476, 0]
